Goal: Task Accomplishment & Management: Use online tool/utility

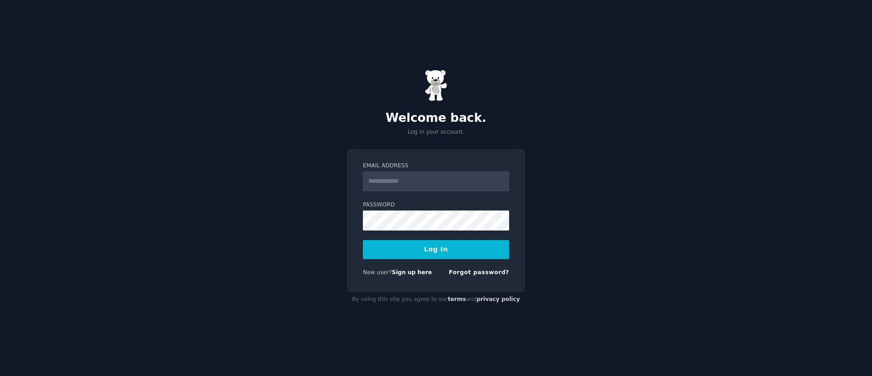
click at [403, 183] on input "Email Address" at bounding box center [436, 181] width 146 height 20
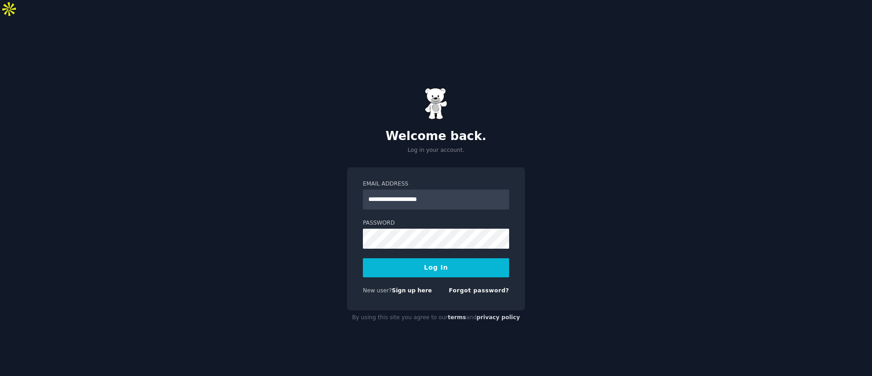
type input "**********"
click at [440, 258] on button "Log In" at bounding box center [436, 267] width 146 height 19
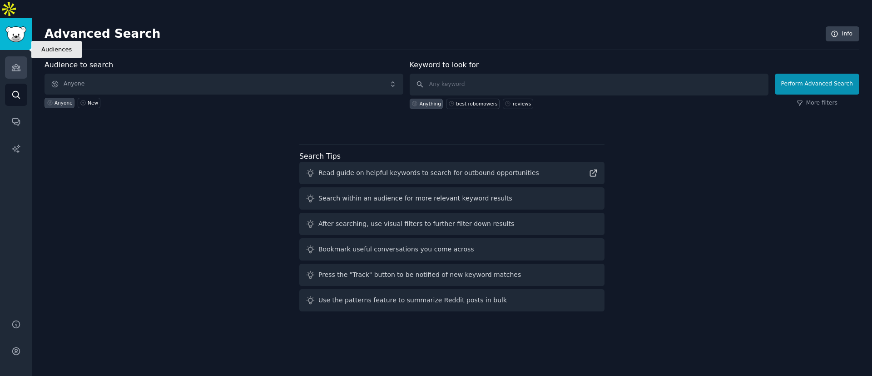
click at [11, 63] on icon "Sidebar" at bounding box center [16, 68] width 10 height 10
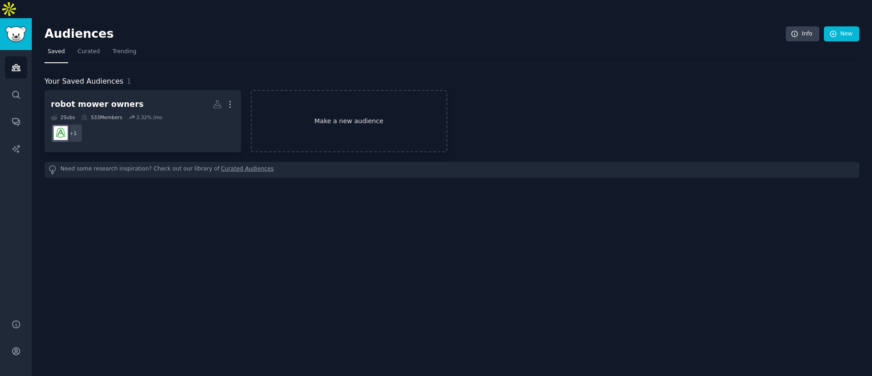
click at [360, 101] on link "Make a new audience" at bounding box center [349, 121] width 197 height 62
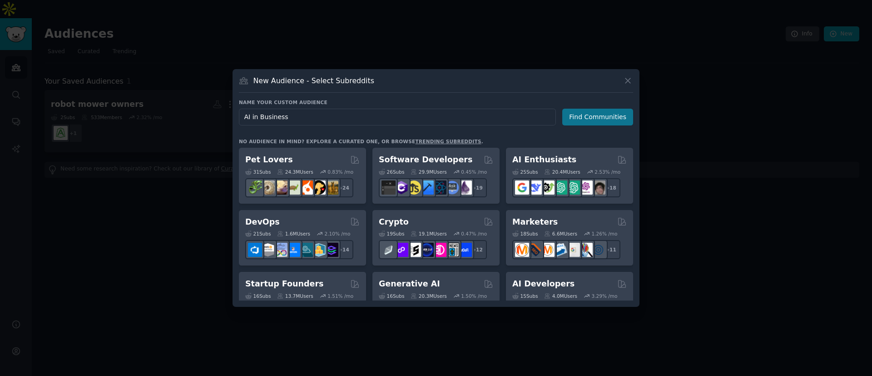
type input "AI in Business"
click at [603, 115] on button "Find Communities" at bounding box center [597, 117] width 71 height 17
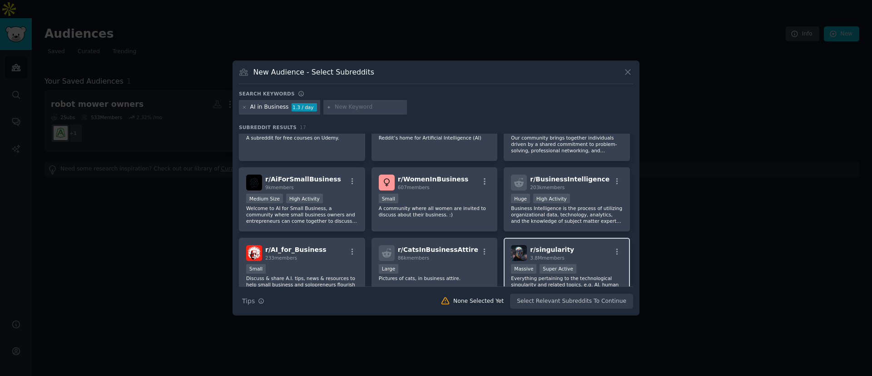
scroll to position [35, 0]
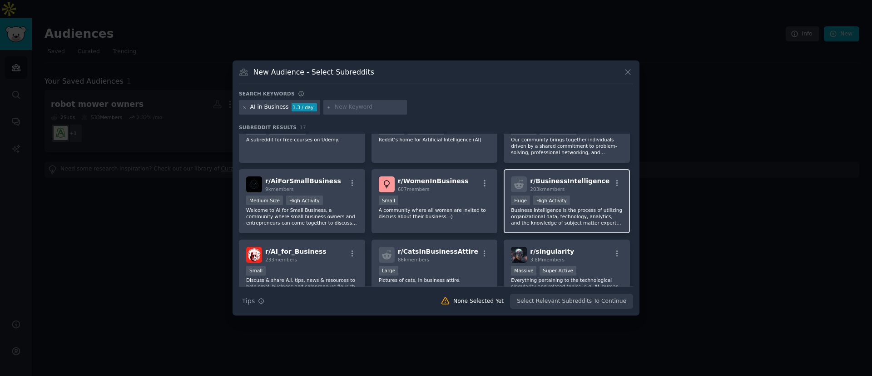
click at [571, 208] on p "Business Intelligence is the process of utilizing organizational data, technolo…" at bounding box center [567, 216] width 112 height 19
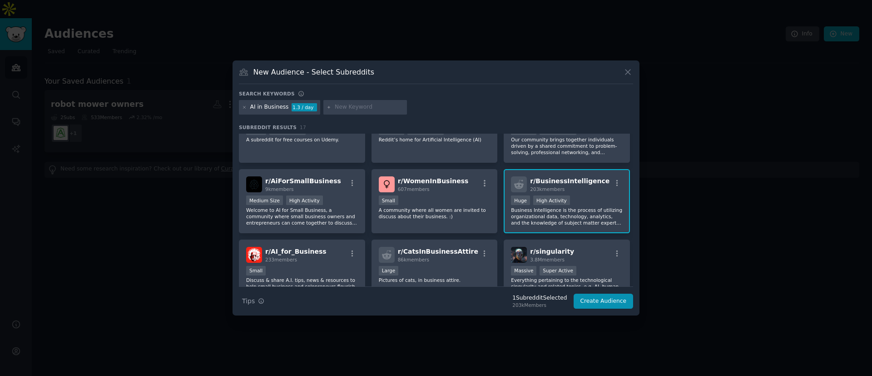
click at [545, 215] on p "Business Intelligence is the process of utilizing organizational data, technolo…" at bounding box center [567, 216] width 112 height 19
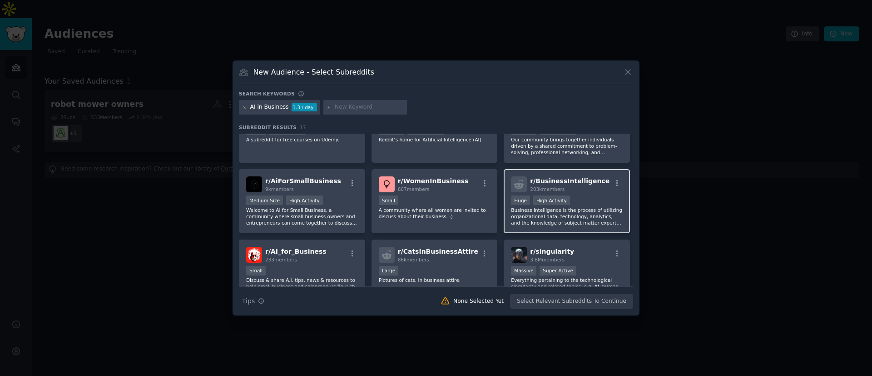
click at [545, 215] on p "Business Intelligence is the process of utilizing organizational data, technolo…" at bounding box center [567, 216] width 112 height 19
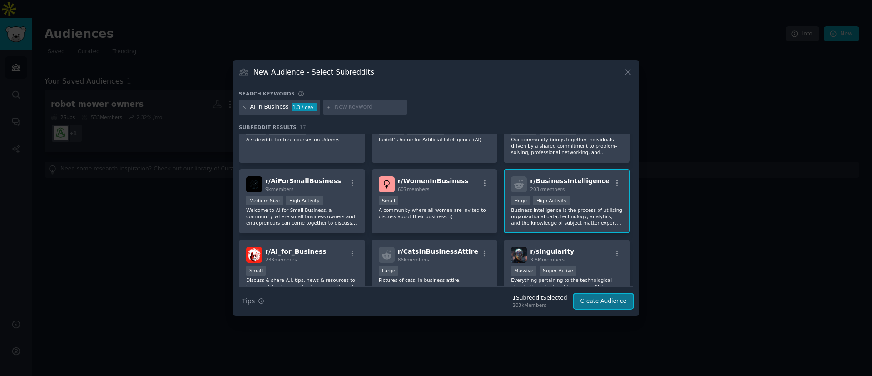
click at [612, 302] on button "Create Audience" at bounding box center [604, 300] width 60 height 15
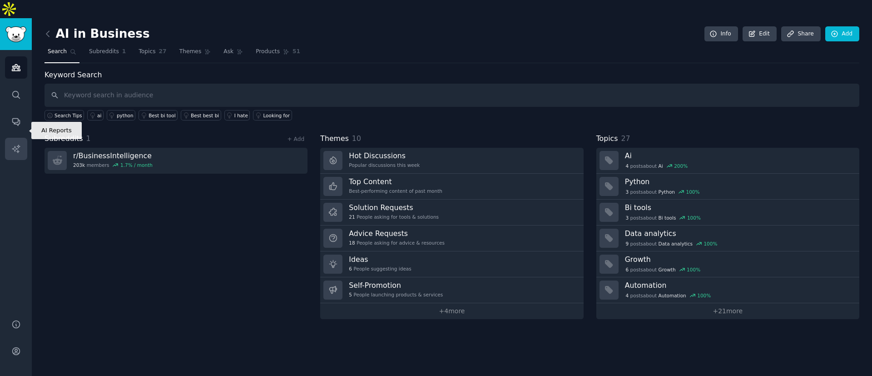
click at [15, 144] on icon "Sidebar" at bounding box center [16, 149] width 10 height 10
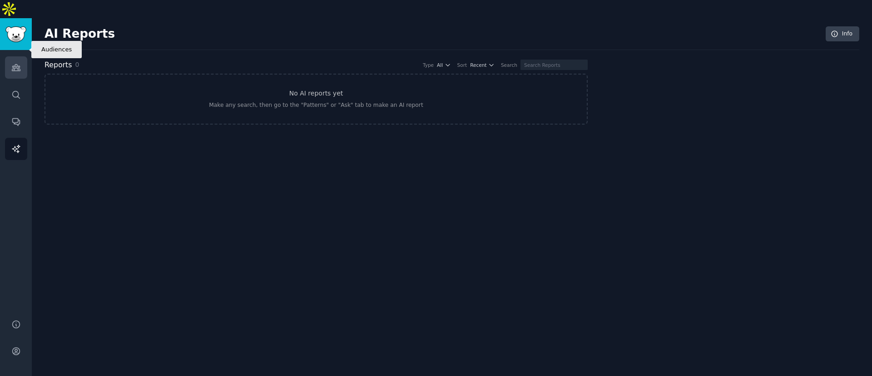
click at [16, 63] on icon "Sidebar" at bounding box center [16, 68] width 10 height 10
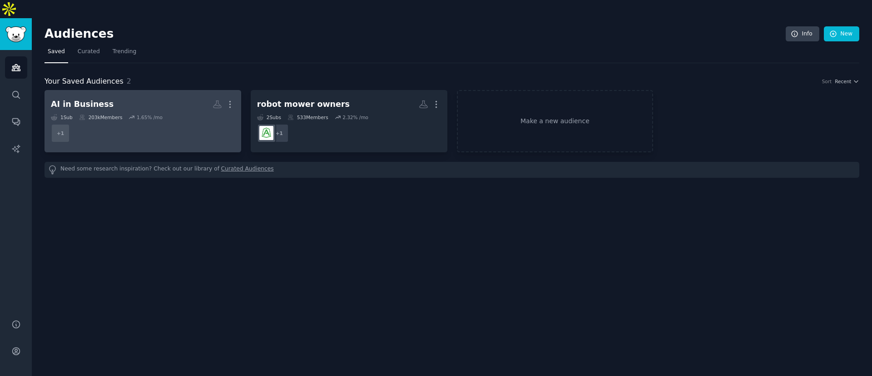
click at [125, 114] on div "1 Sub 203k Members 1.65 % /mo" at bounding box center [143, 117] width 184 height 6
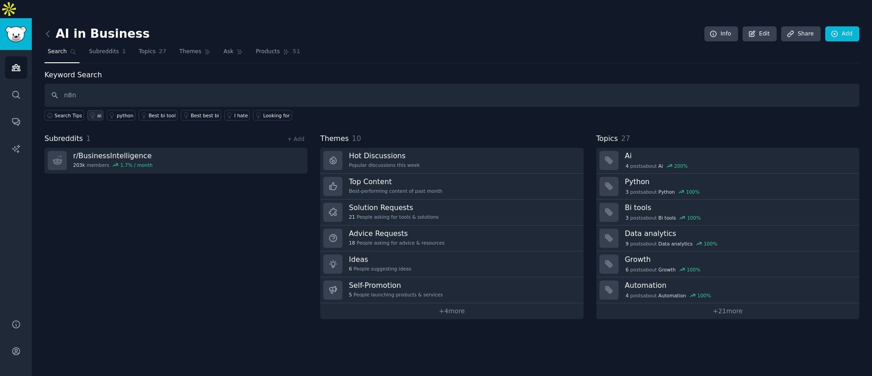
type input "n8n"
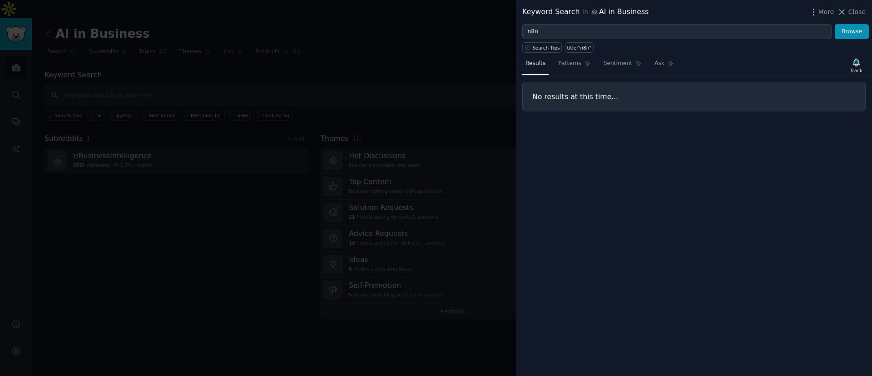
click at [129, 81] on div at bounding box center [436, 188] width 872 height 376
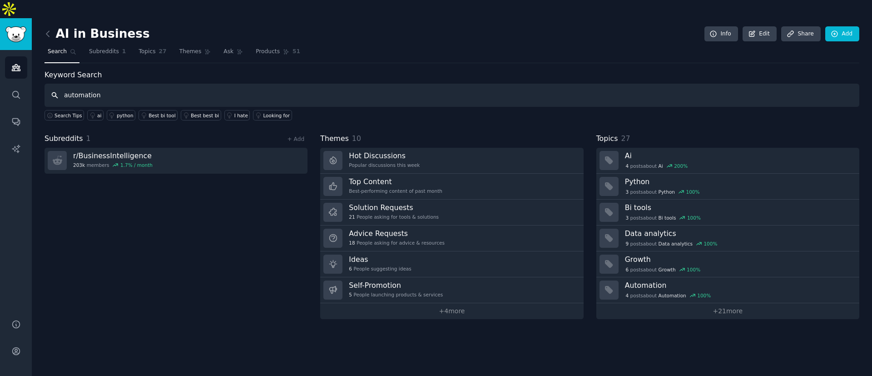
type input "automation"
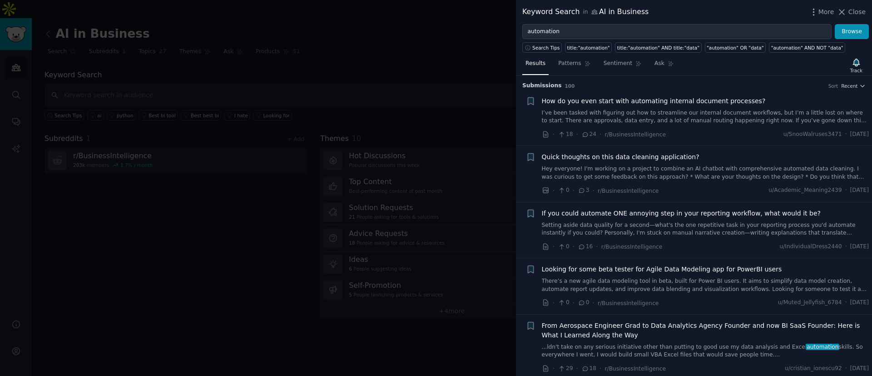
click at [641, 114] on link "I’ve been tasked with figuring out how to streamline our internal document work…" at bounding box center [705, 117] width 327 height 16
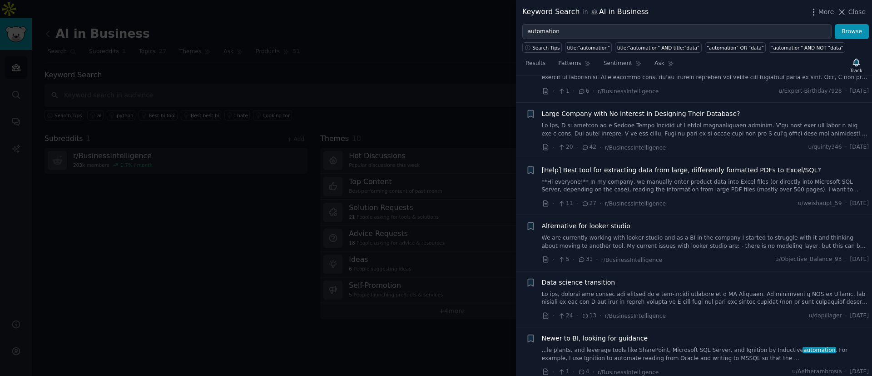
scroll to position [1204, 0]
